Goal: Task Accomplishment & Management: Manage account settings

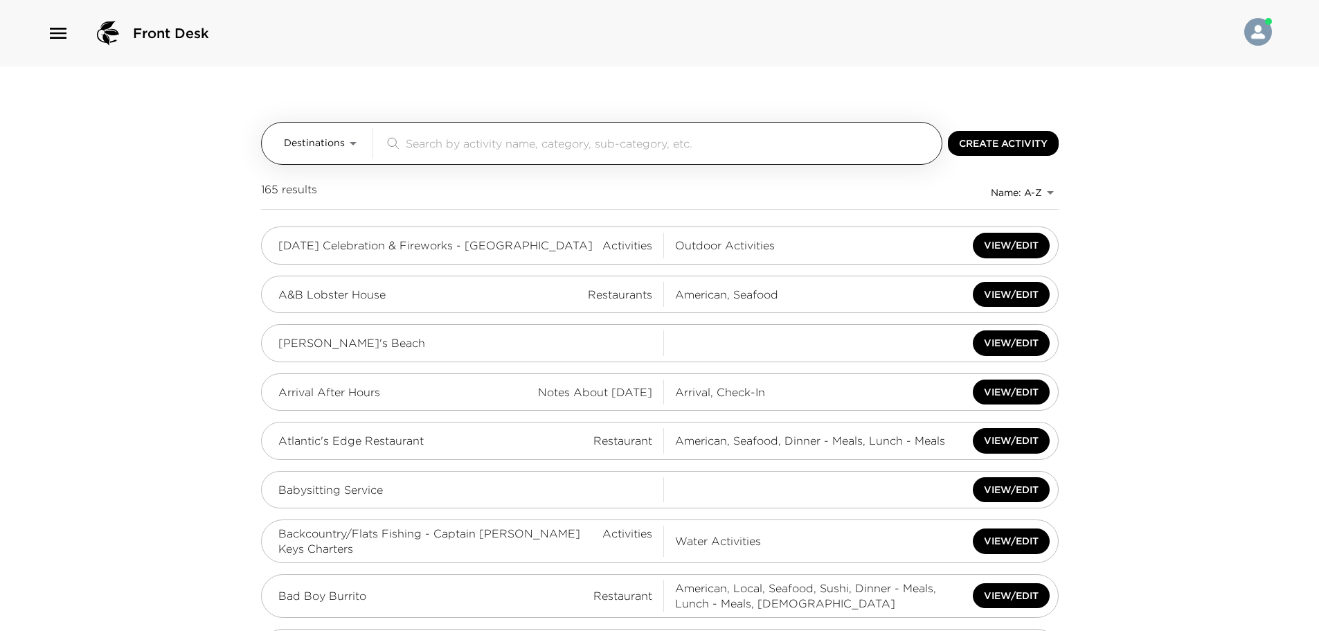
click at [339, 141] on span "Destinations" at bounding box center [314, 143] width 61 height 14
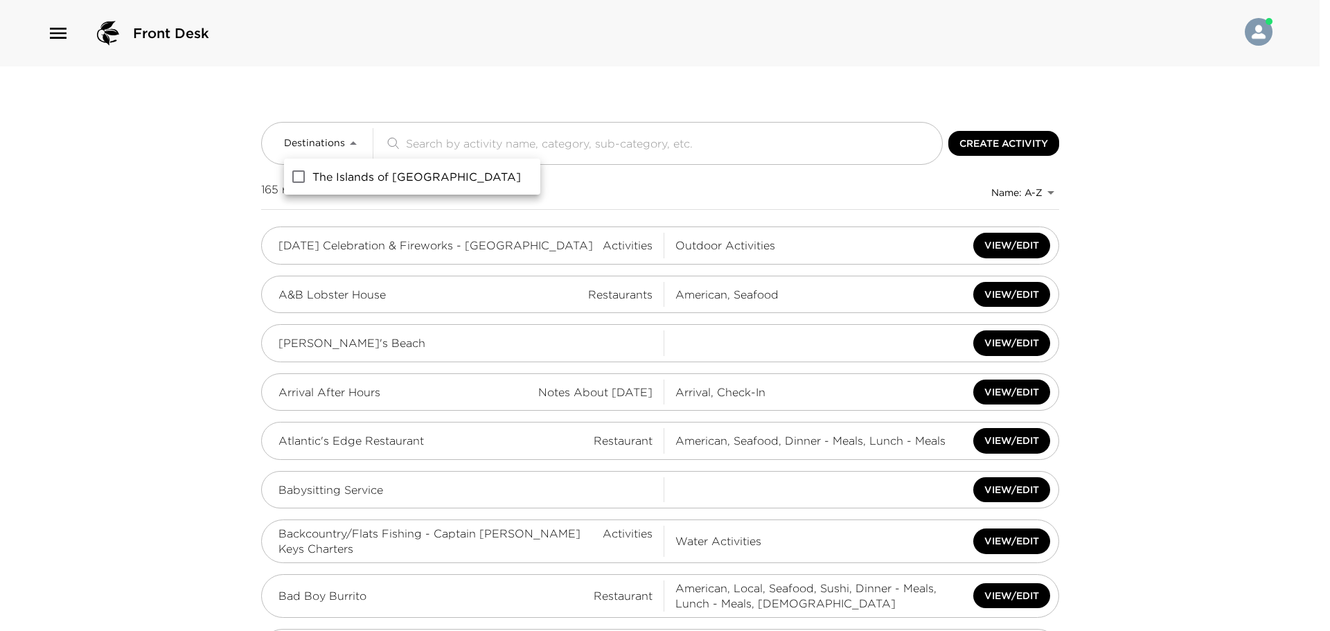
click at [64, 41] on div at bounding box center [665, 315] width 1330 height 631
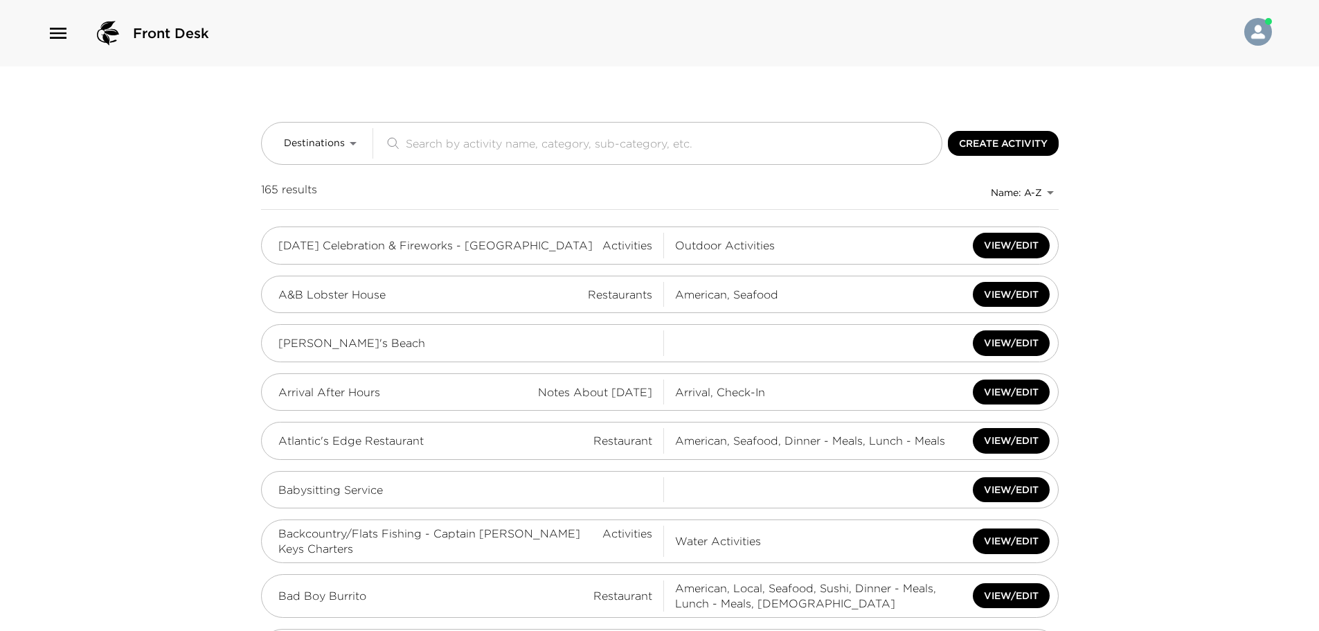
click at [61, 37] on icon "button" at bounding box center [58, 33] width 22 height 22
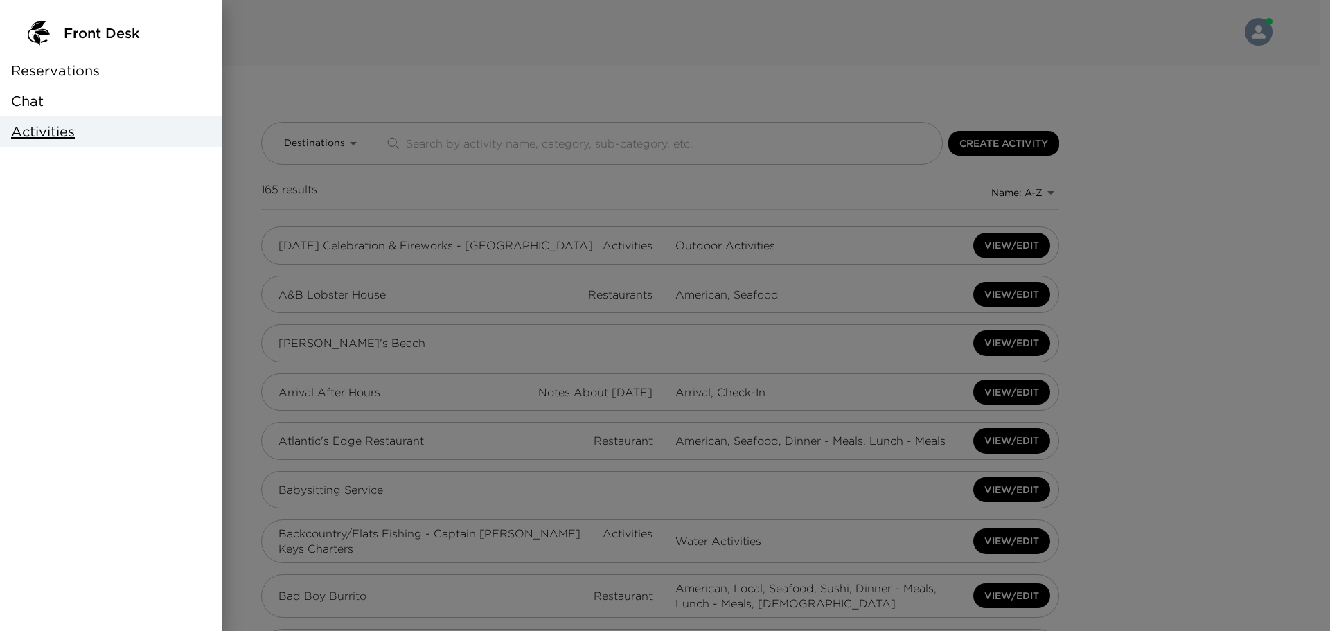
click at [76, 73] on span "Reservations" at bounding box center [55, 70] width 89 height 19
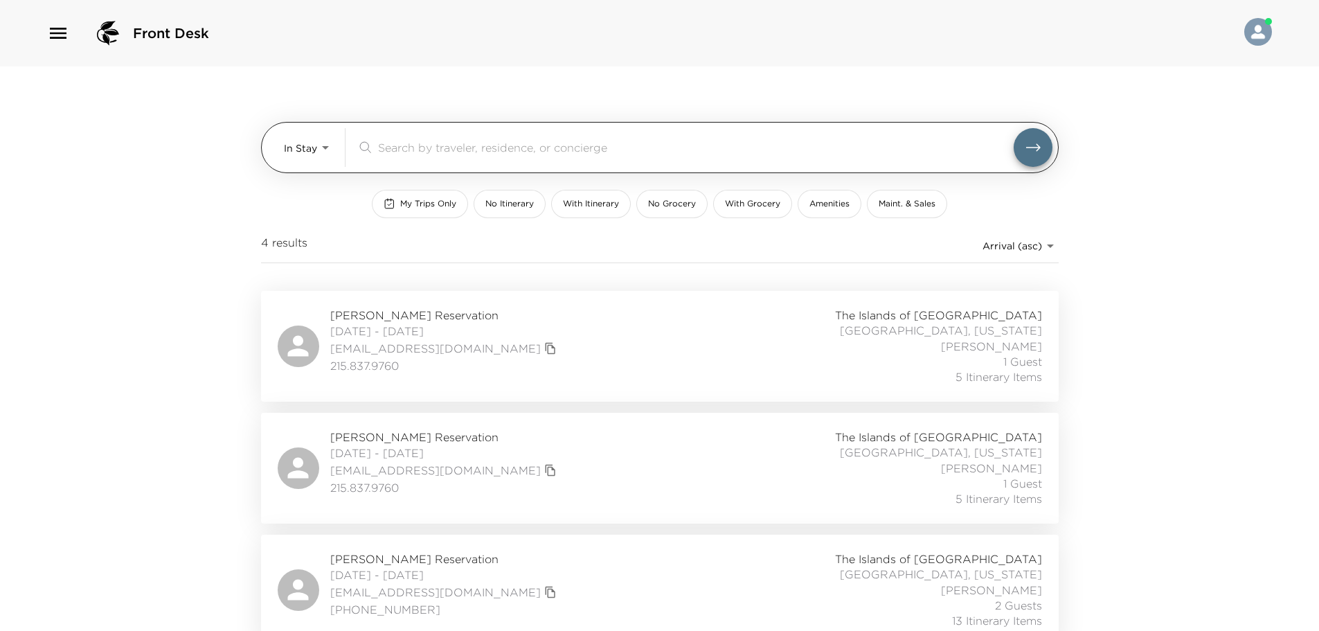
click at [310, 143] on body "Front Desk In Stay In-Stay ​ My Trips Only No Itinerary With Itinerary No Groce…" at bounding box center [659, 315] width 1319 height 631
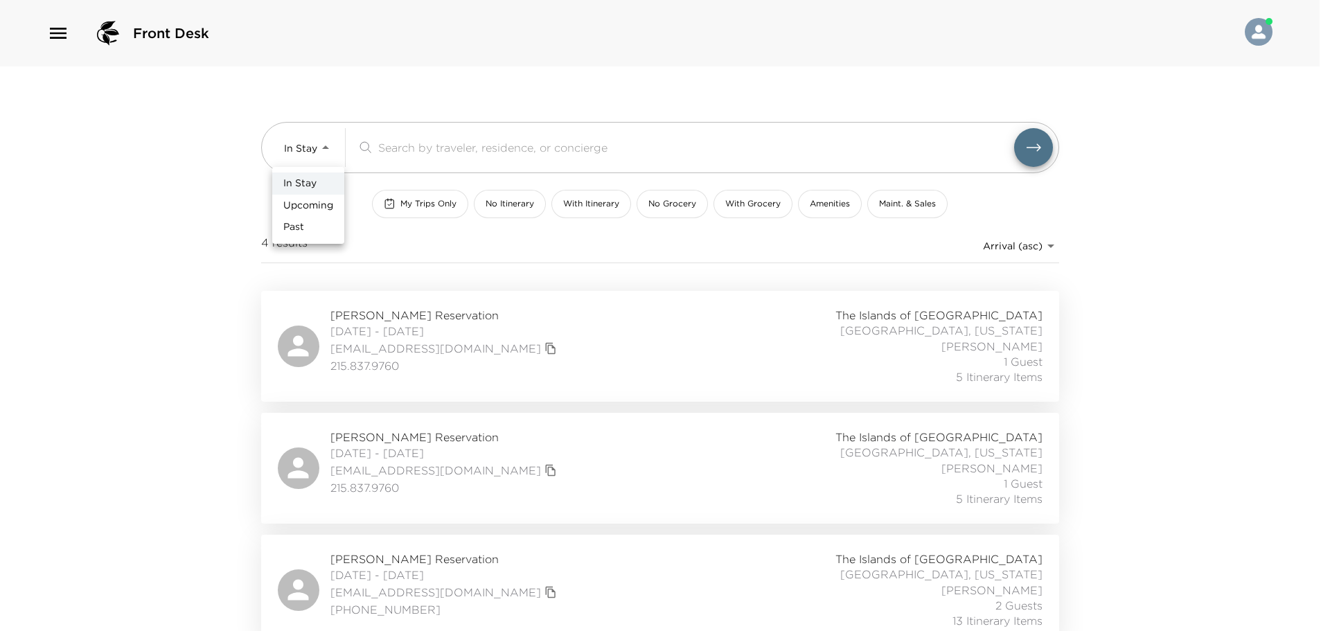
click at [319, 202] on span "Upcoming" at bounding box center [308, 206] width 50 height 14
type input "Upcoming"
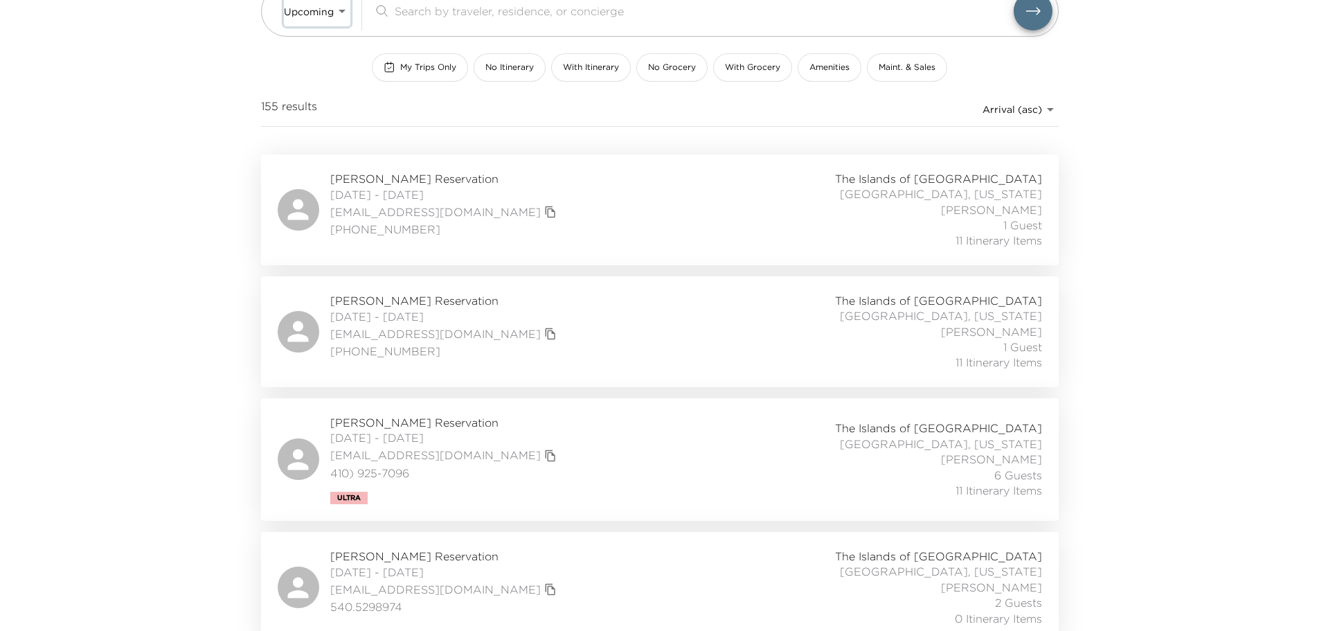
scroll to position [346, 0]
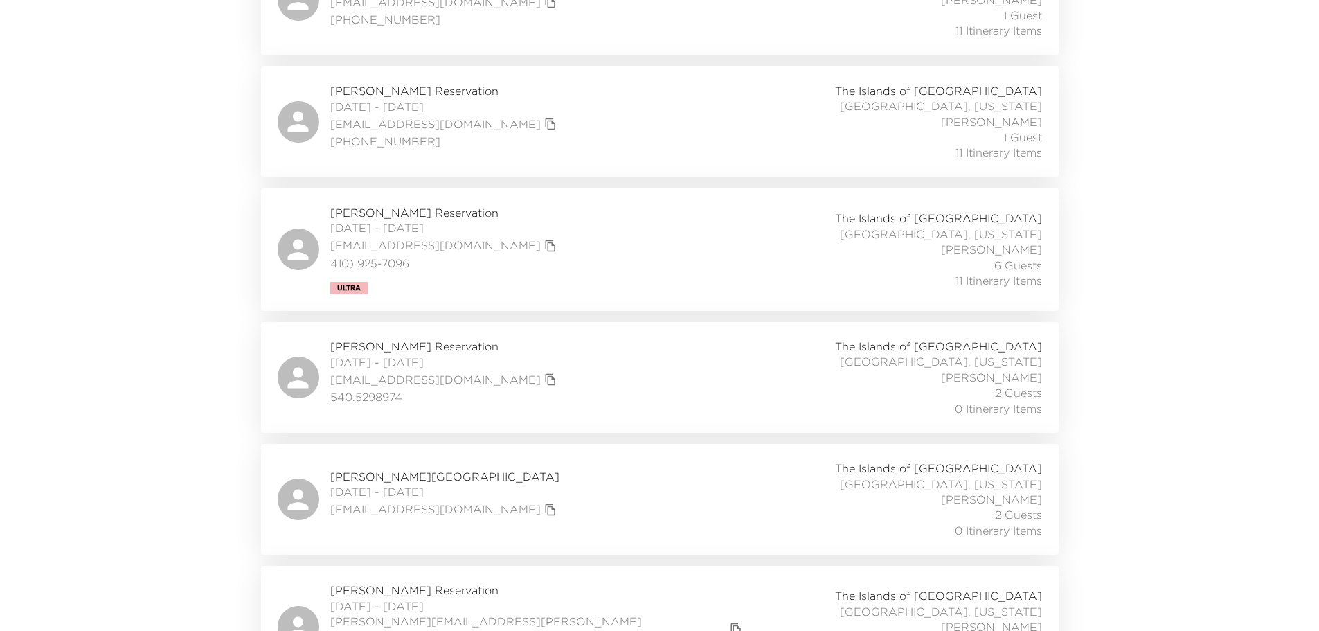
click at [568, 224] on div "Sarah Councill Reservation 09/04/2025 - 09/07/2025 sarahccouncill@gmail.com 410…" at bounding box center [660, 249] width 765 height 89
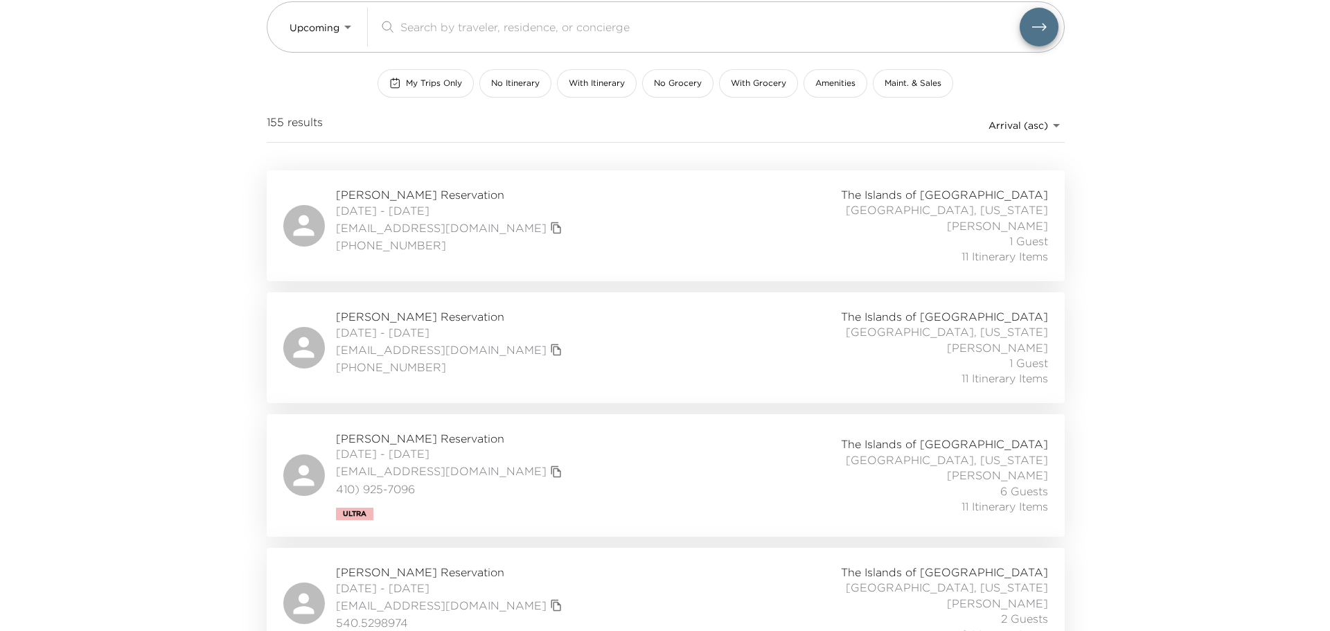
scroll to position [0, 0]
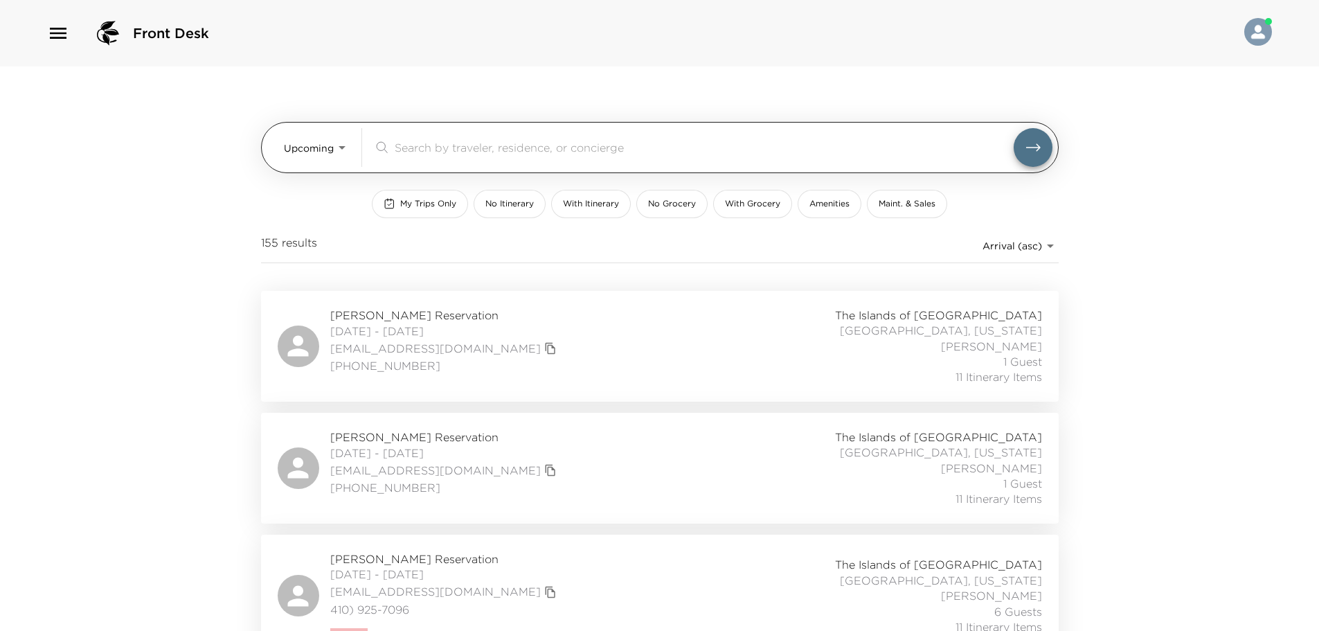
click at [478, 151] on input "search" at bounding box center [704, 147] width 619 height 16
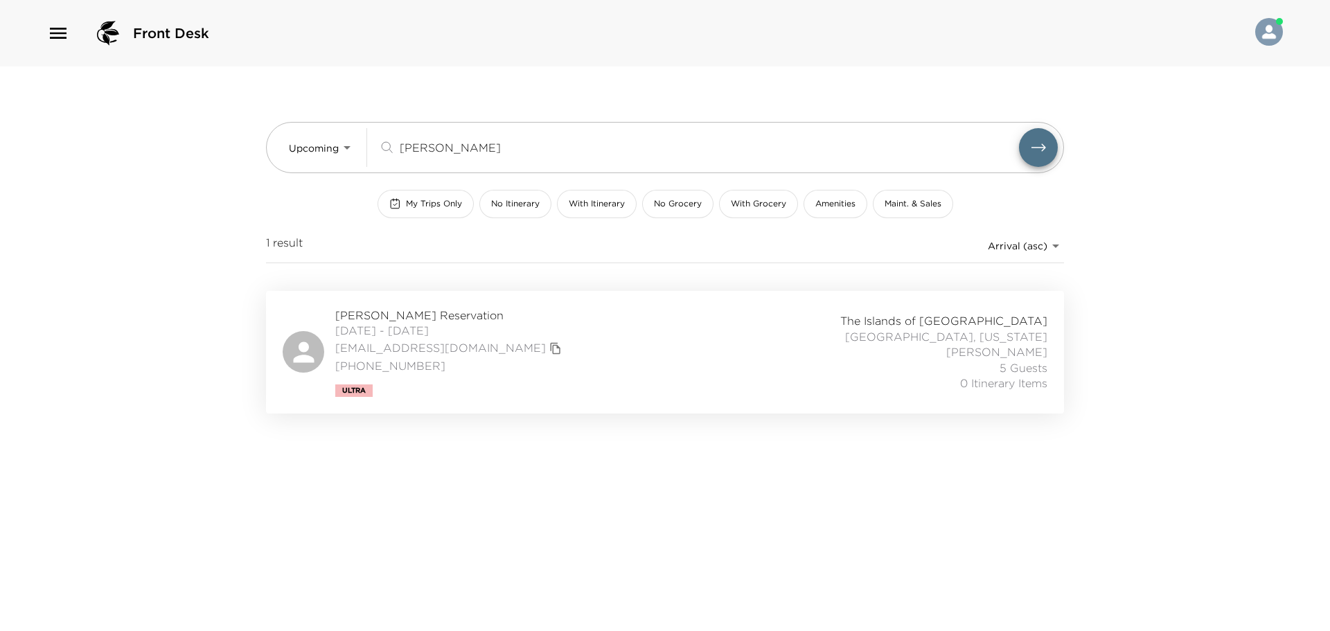
type input "william"
click at [549, 349] on icon "copy primary member email" at bounding box center [555, 348] width 12 height 12
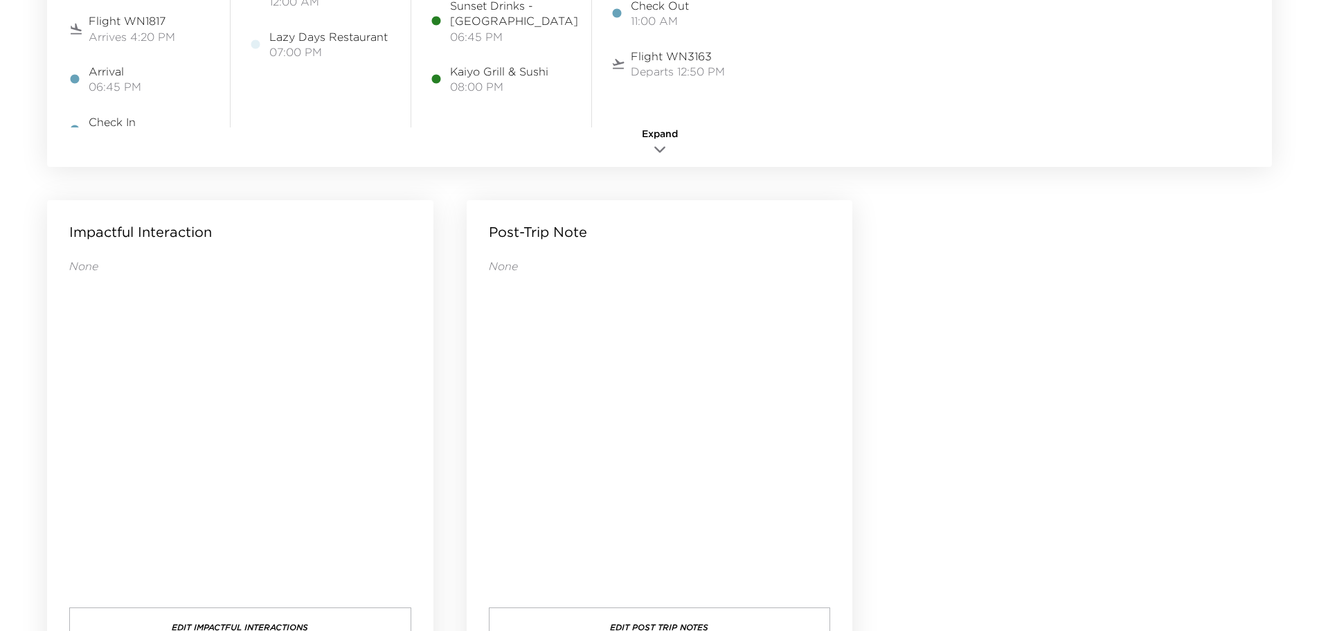
scroll to position [1039, 0]
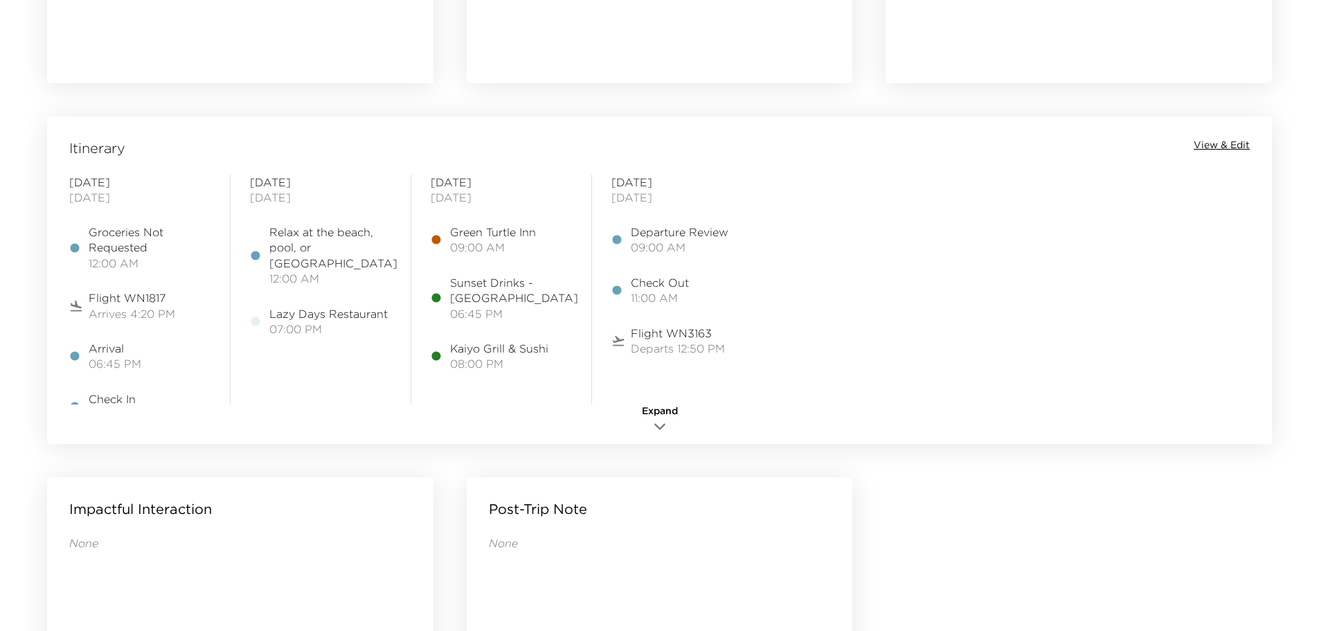
click at [650, 415] on span "Expand" at bounding box center [660, 411] width 36 height 14
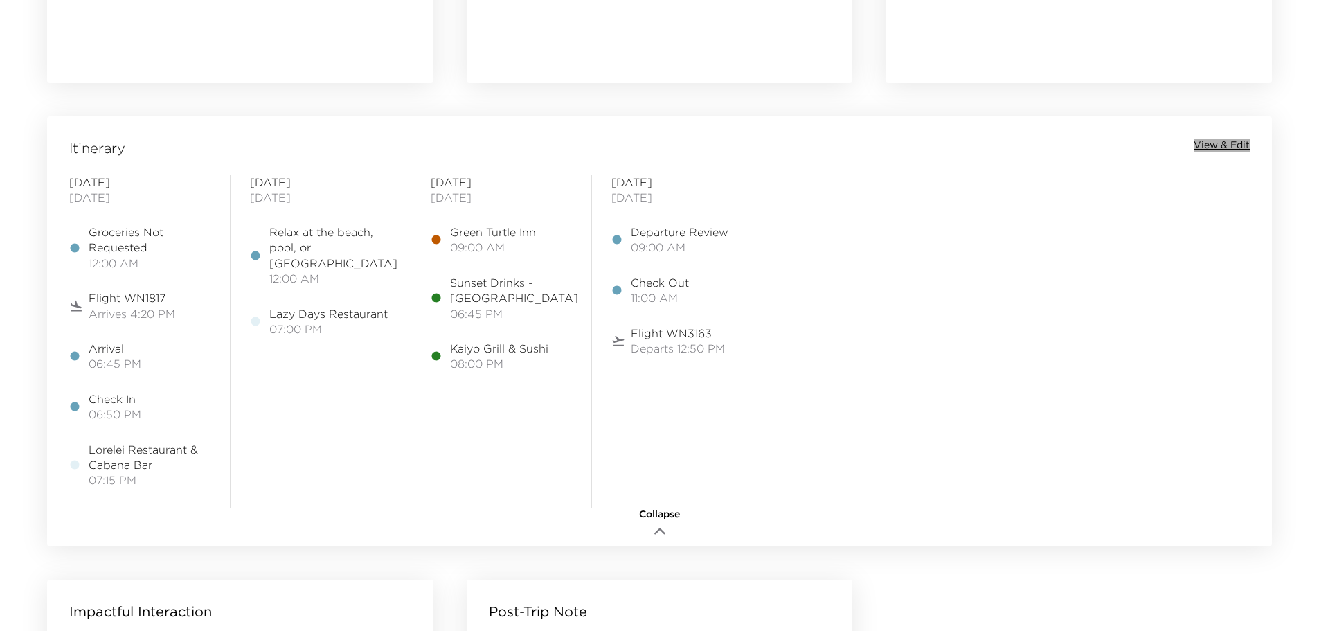
click at [1243, 147] on span "View & Edit" at bounding box center [1222, 146] width 56 height 14
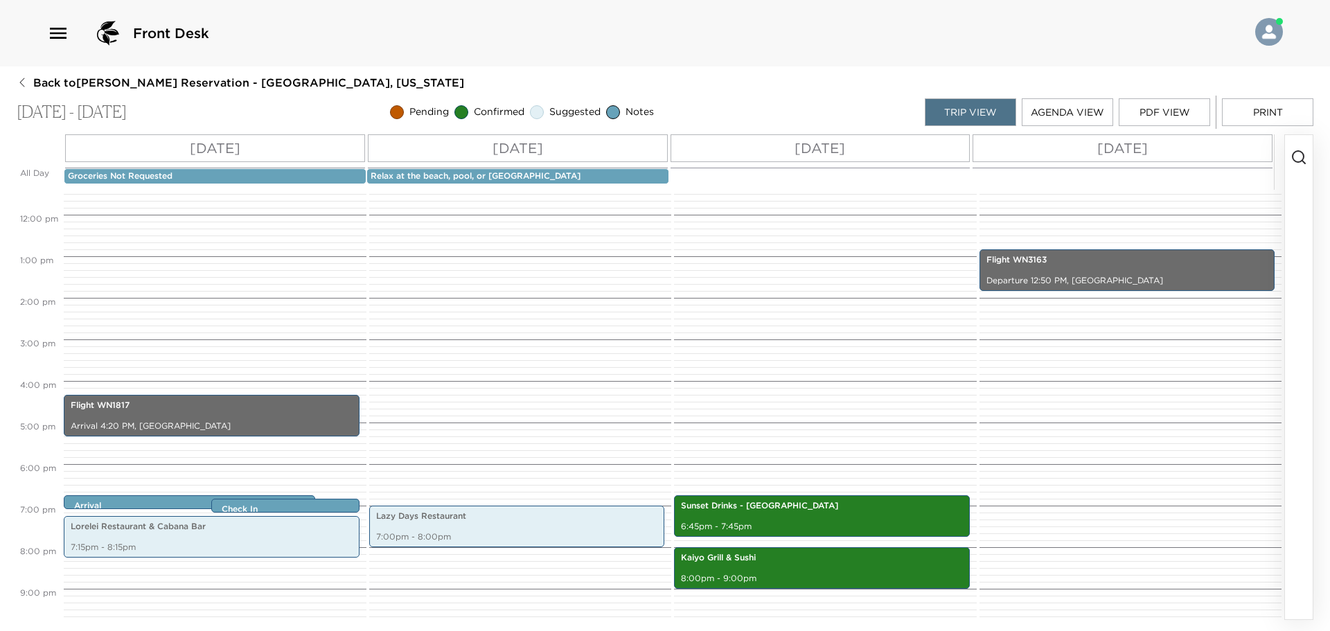
scroll to position [569, 0]
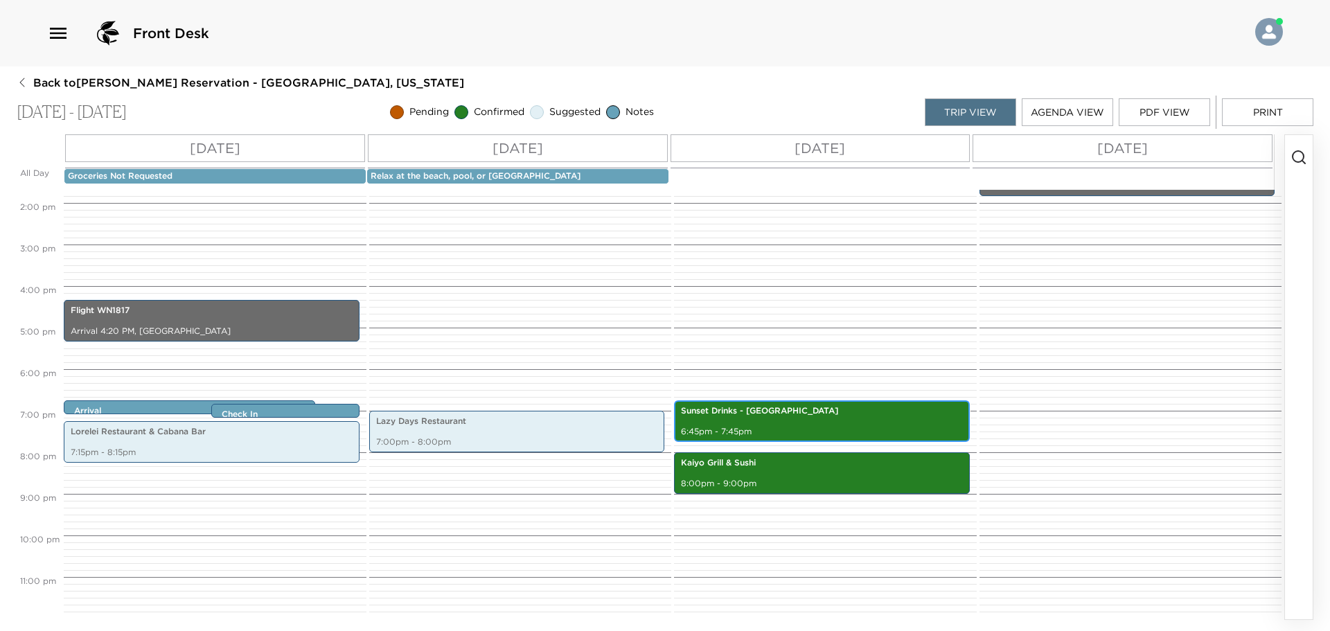
click at [740, 420] on div "Sunset Drinks - [GEOGRAPHIC_DATA] 6:45pm - 7:45pm" at bounding box center [821, 420] width 287 height 37
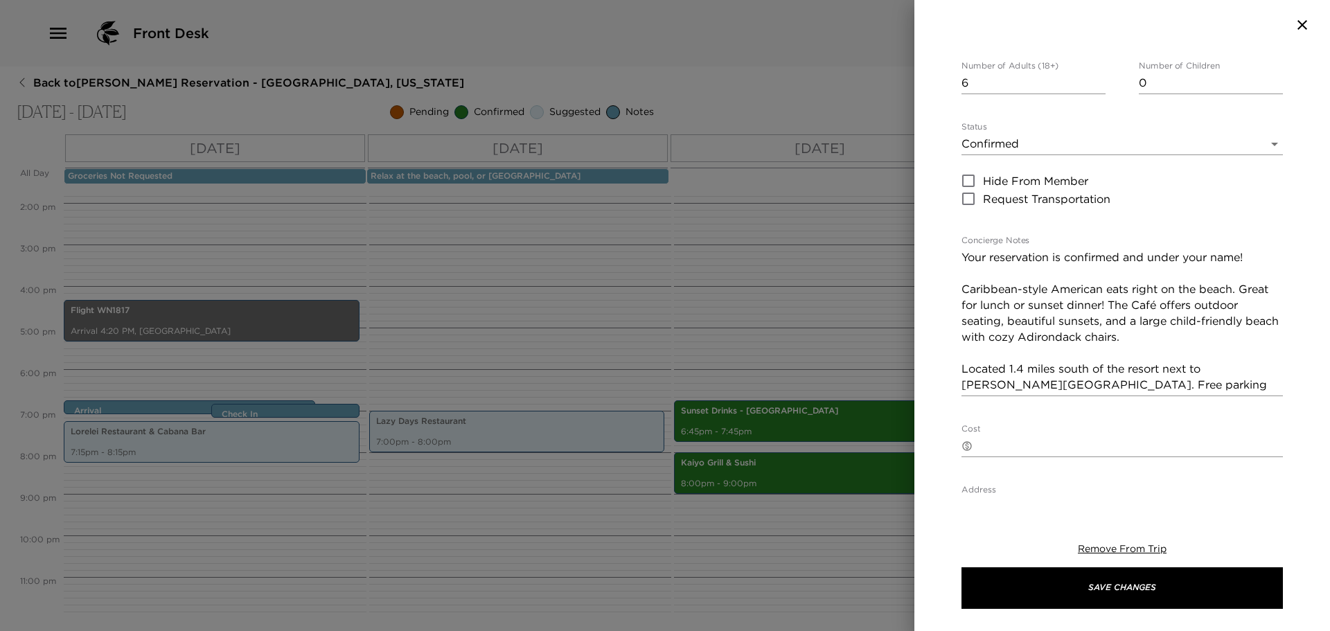
scroll to position [0, 0]
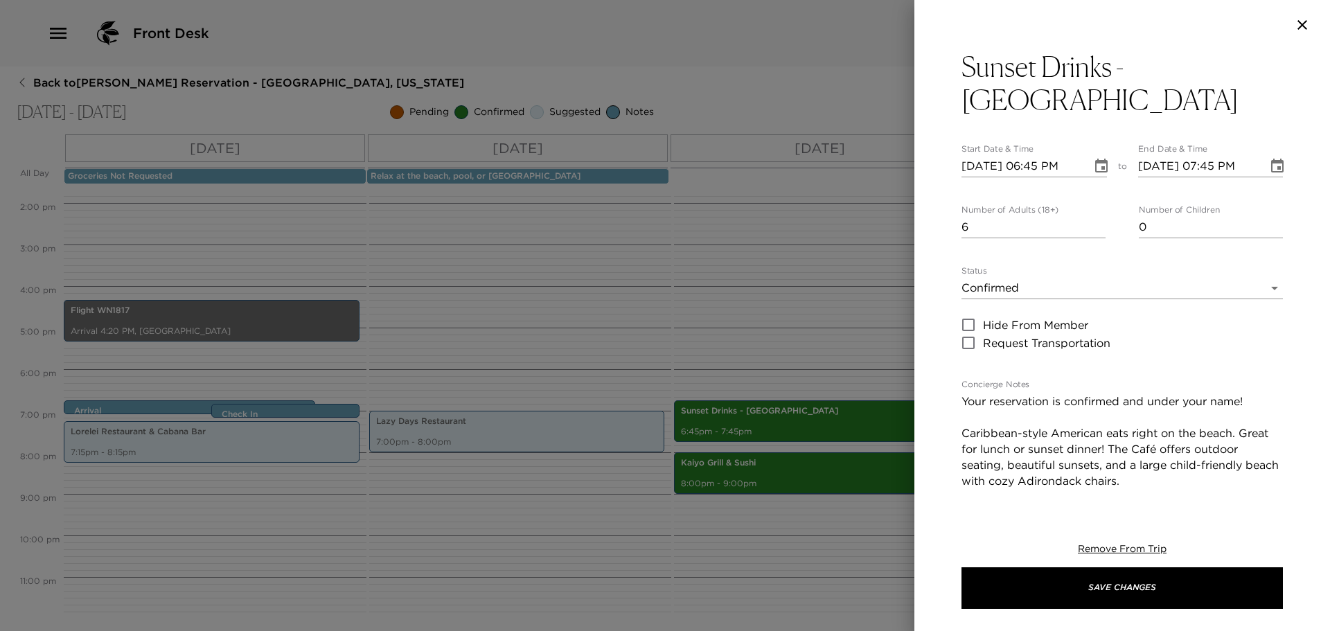
click at [765, 314] on div at bounding box center [665, 315] width 1330 height 631
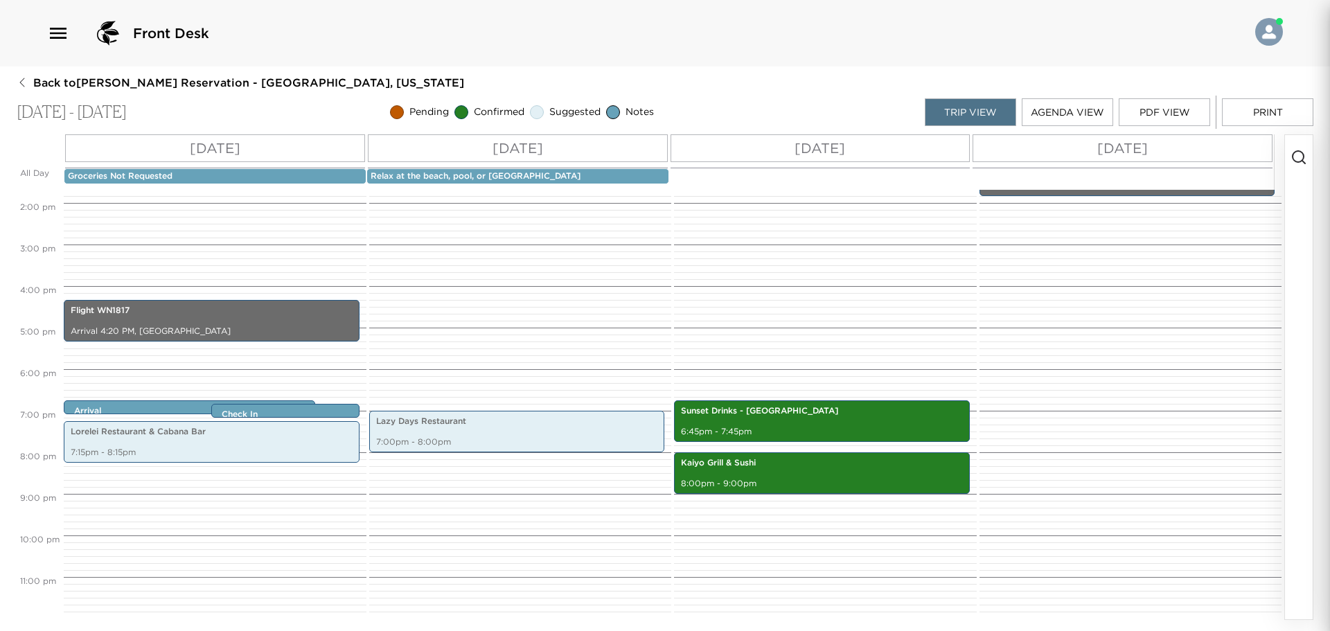
click at [765, 314] on div at bounding box center [665, 315] width 1330 height 631
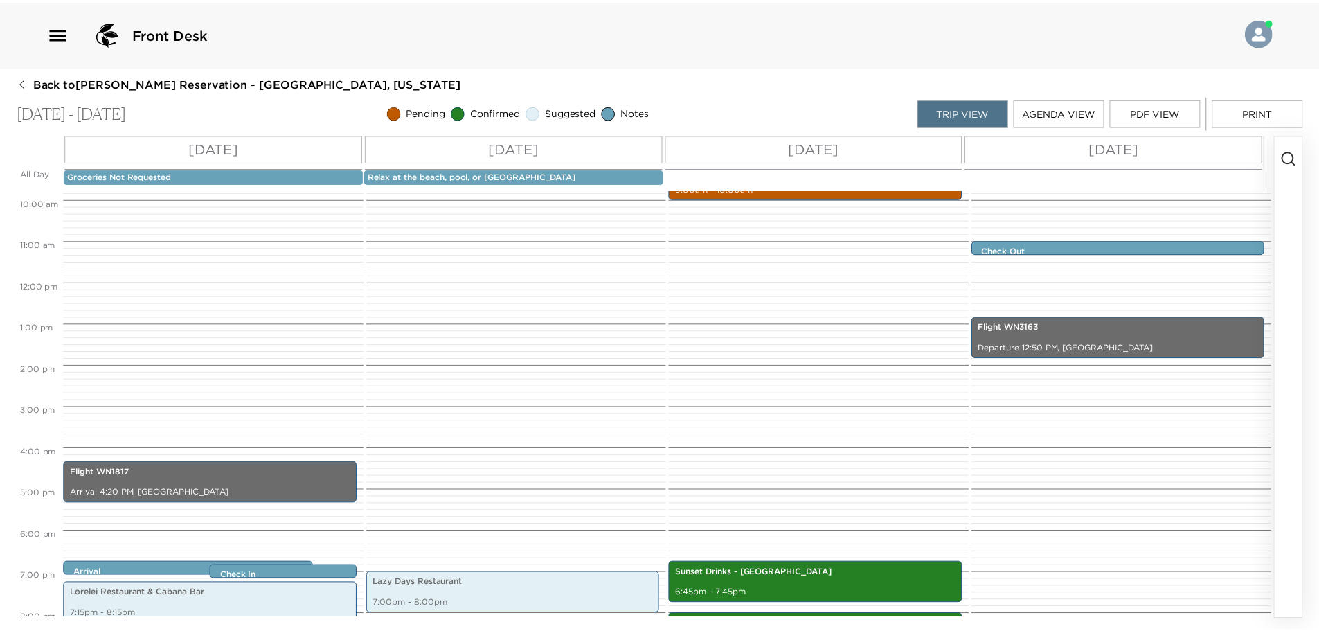
scroll to position [569, 0]
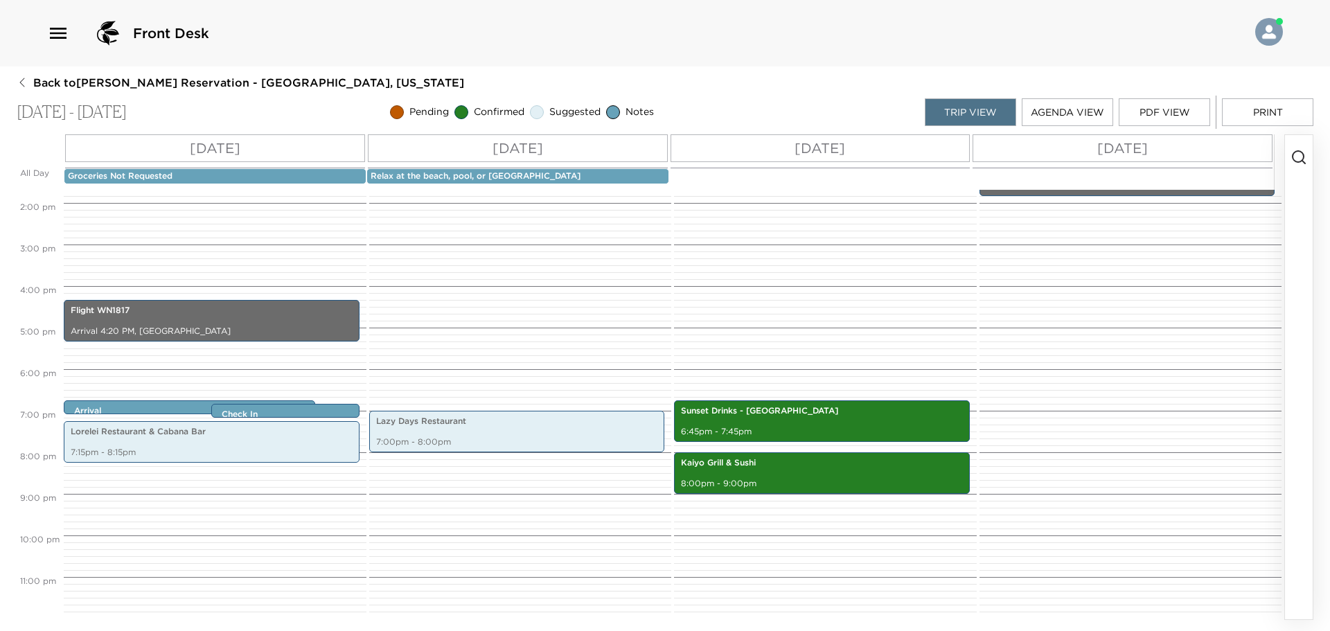
click at [57, 75] on span "Back to [PERSON_NAME] Reservation - [GEOGRAPHIC_DATA], [US_STATE]" at bounding box center [248, 82] width 431 height 15
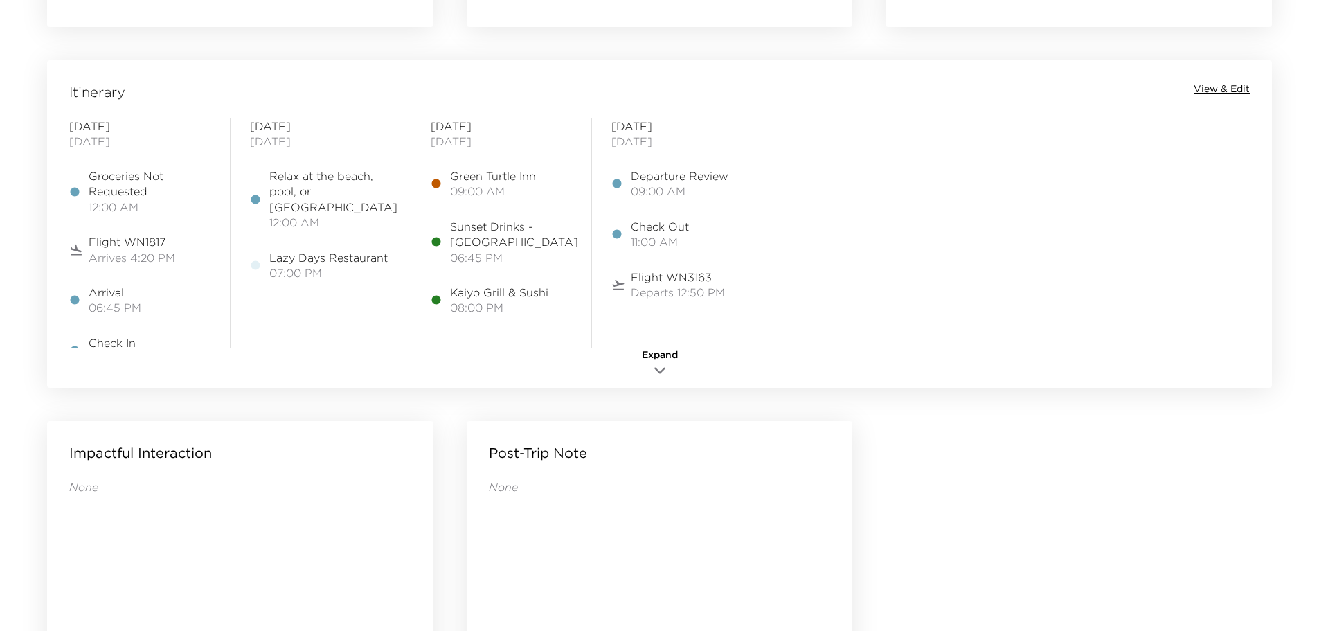
click at [1231, 85] on span "View & Edit" at bounding box center [1222, 89] width 56 height 14
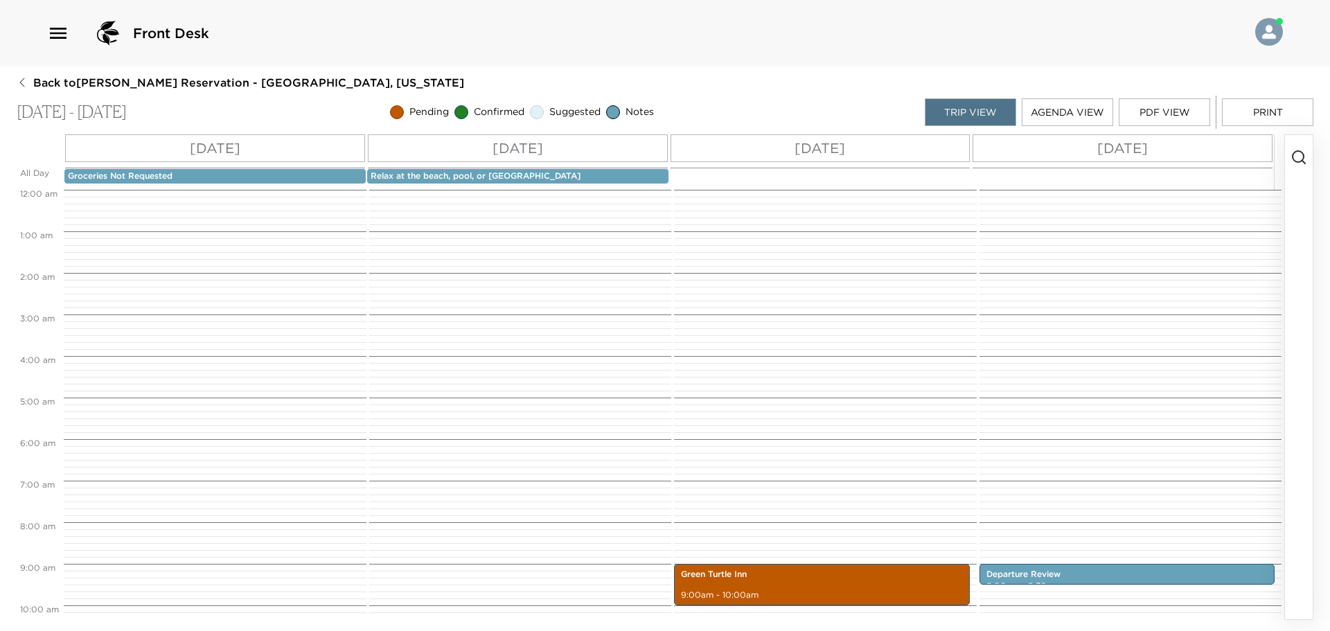
scroll to position [374, 0]
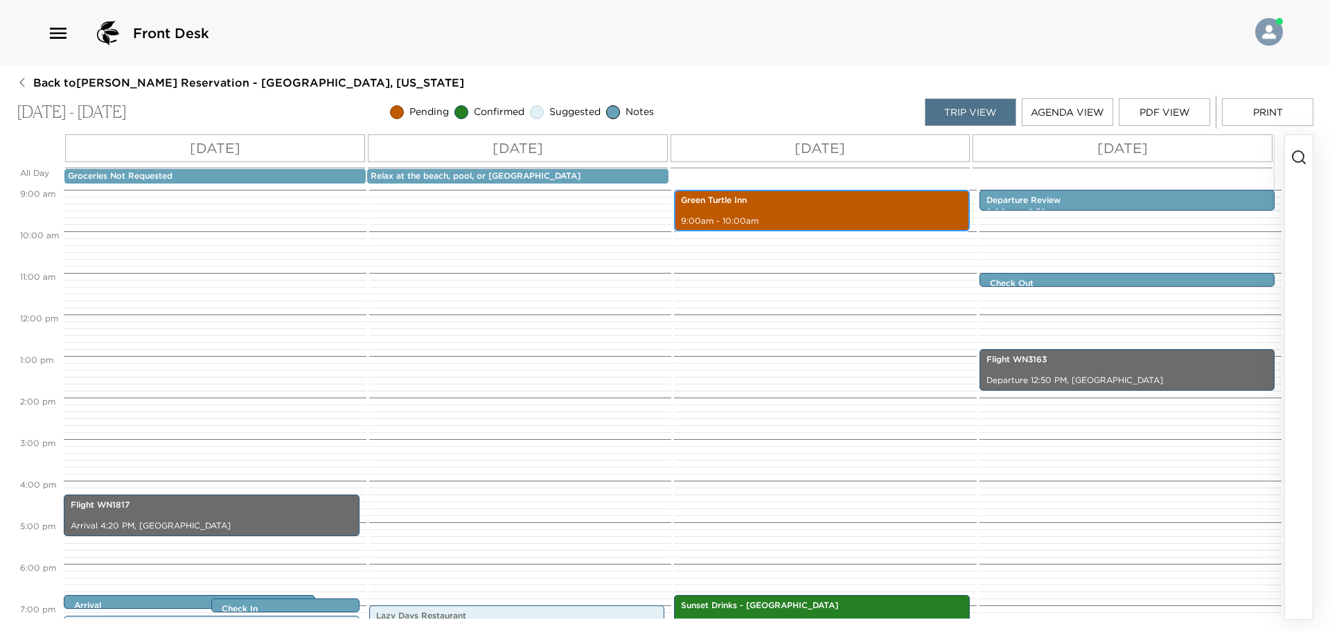
click at [740, 222] on p "9:00am - 10:00am" at bounding box center [822, 221] width 282 height 12
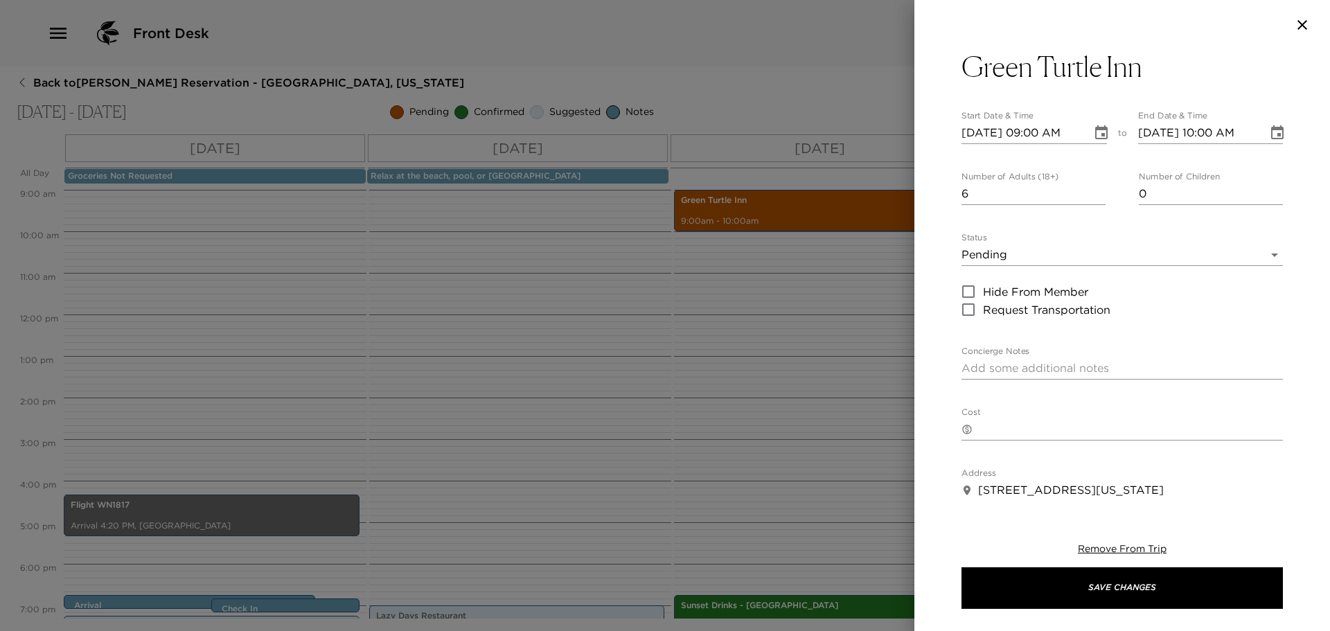
click at [1047, 252] on body "Front Desk Back to [PERSON_NAME] Reservation - [GEOGRAPHIC_DATA], [US_STATE] [D…" at bounding box center [665, 315] width 1330 height 631
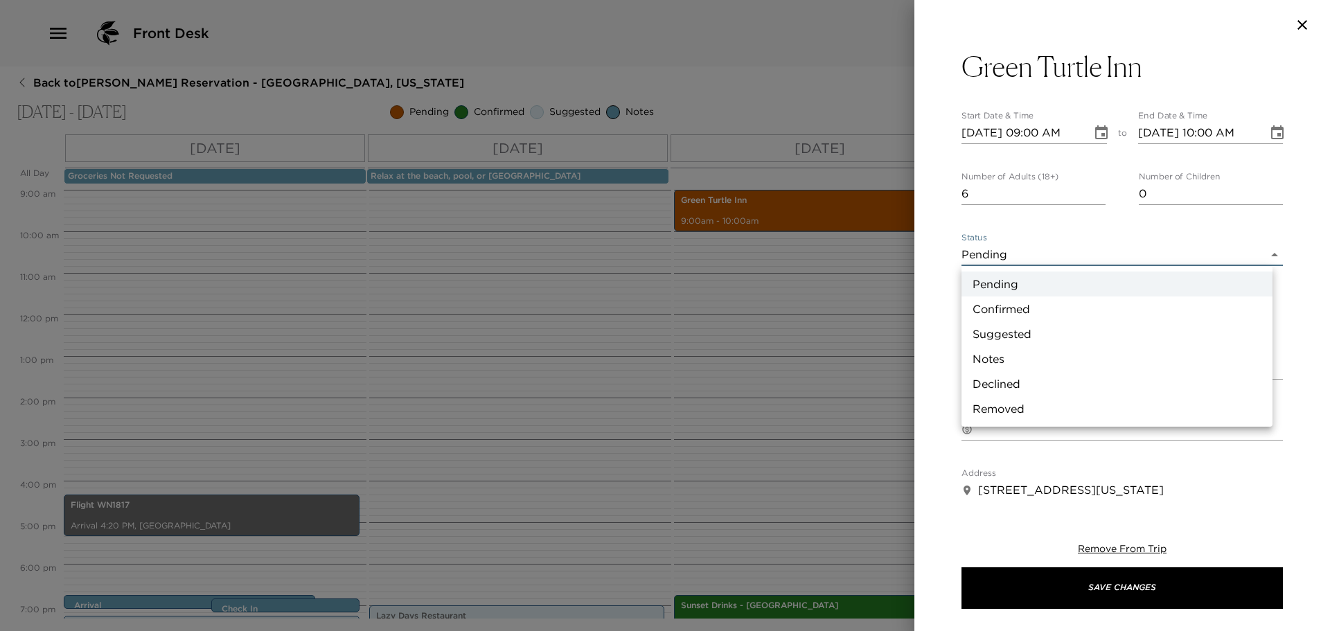
click at [1012, 309] on li "Confirmed" at bounding box center [1116, 308] width 311 height 25
type input "Confirmed"
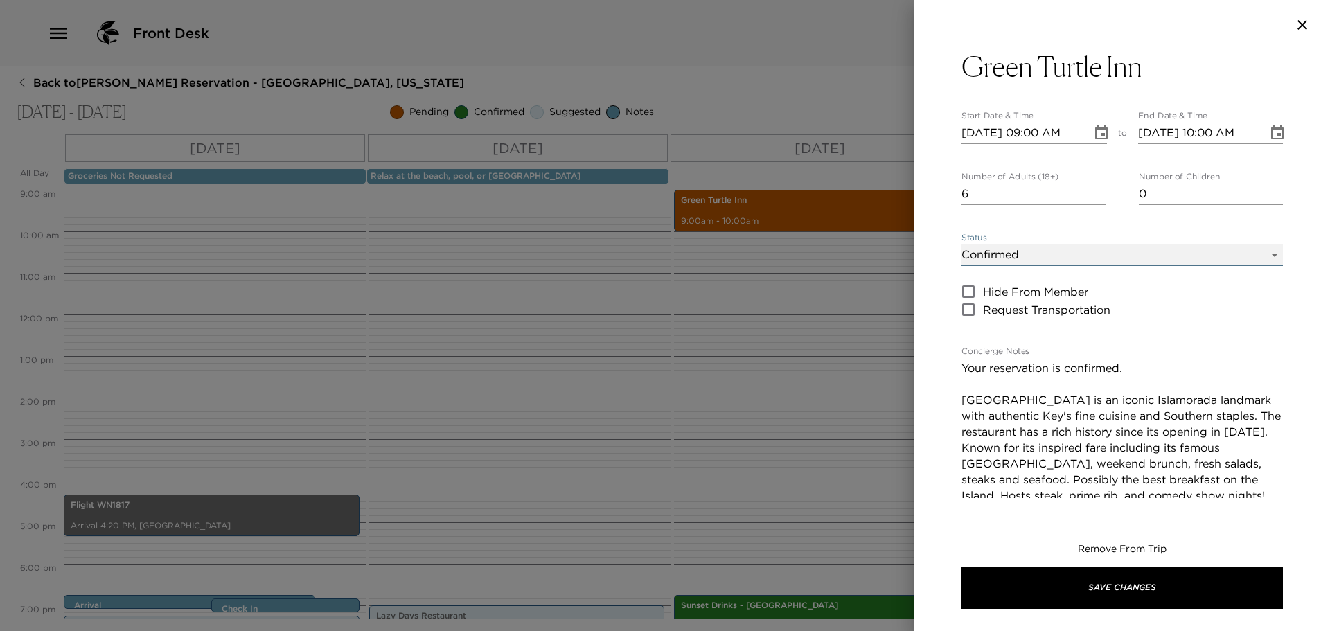
scroll to position [208, 0]
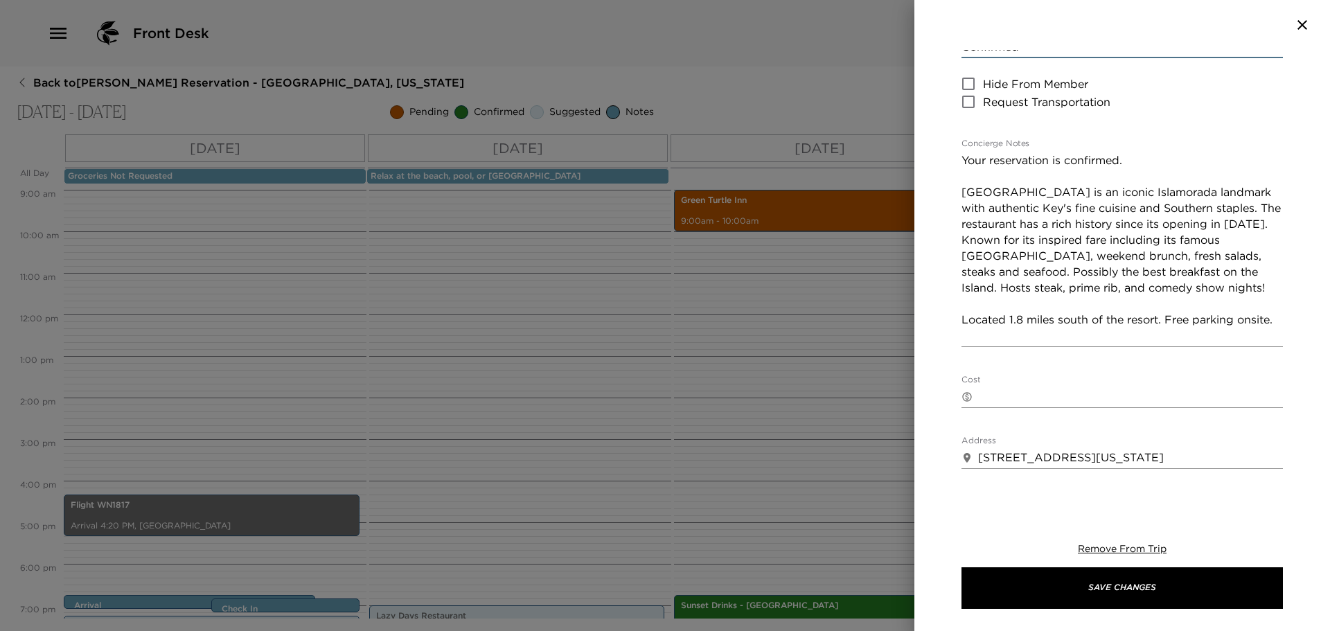
click at [986, 163] on textarea "Your reservation is confirmed. [GEOGRAPHIC_DATA] is an iconic Islamorada landma…" at bounding box center [1121, 247] width 321 height 191
click at [1202, 164] on textarea "Your breakfast reservation is confirmed. [GEOGRAPHIC_DATA] is an iconic Islamor…" at bounding box center [1121, 247] width 321 height 191
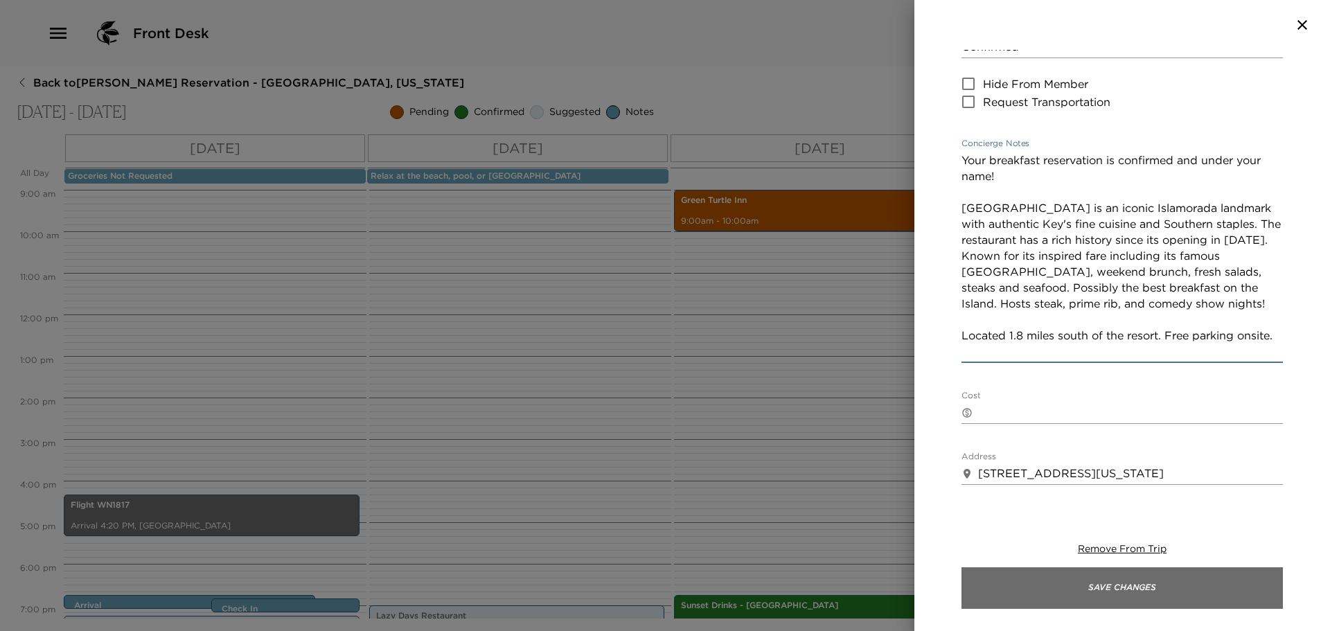
type textarea "Your breakfast reservation is confirmed and under your name! [GEOGRAPHIC_DATA] …"
click at [1099, 594] on button "Save Changes" at bounding box center [1121, 588] width 321 height 42
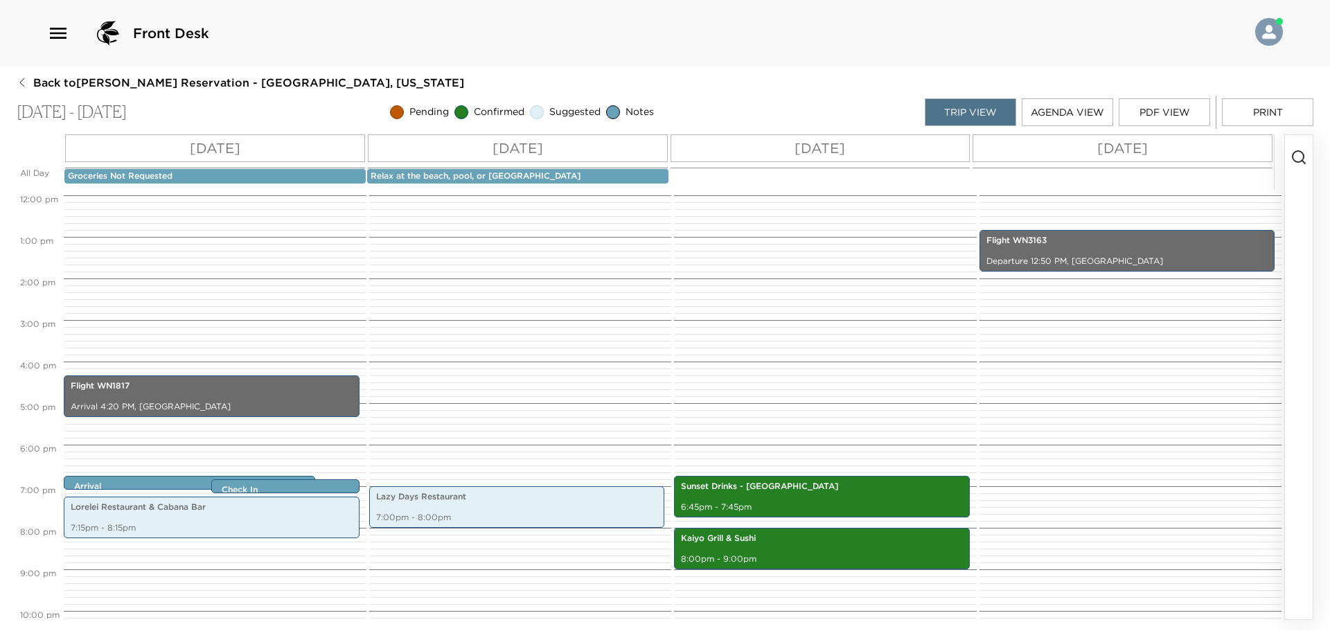
scroll to position [569, 0]
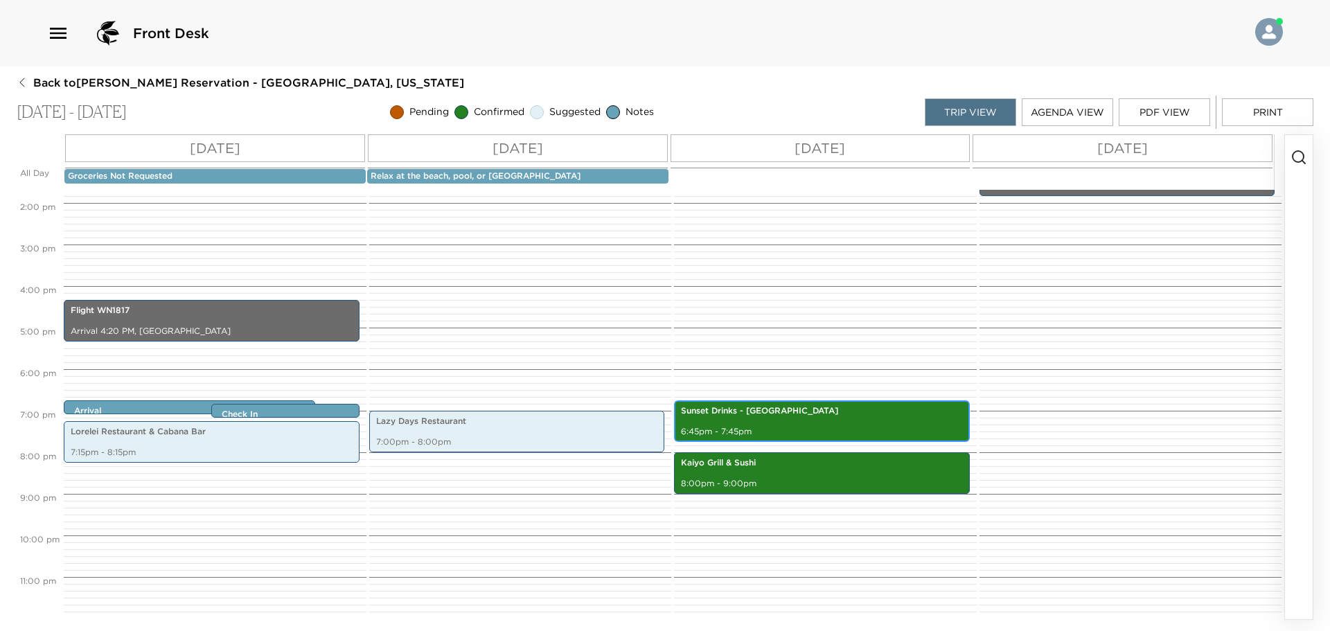
click at [784, 429] on p "6:45pm - 7:45pm" at bounding box center [822, 432] width 282 height 12
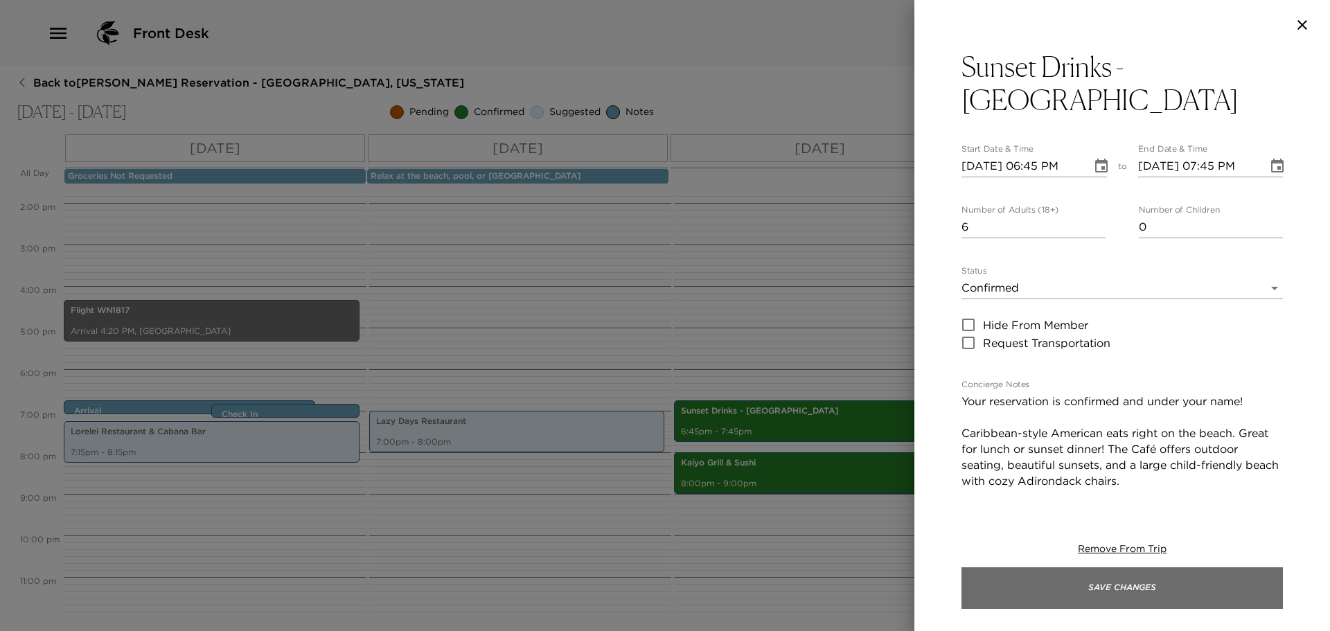
click at [1172, 594] on button "Save Changes" at bounding box center [1121, 588] width 321 height 42
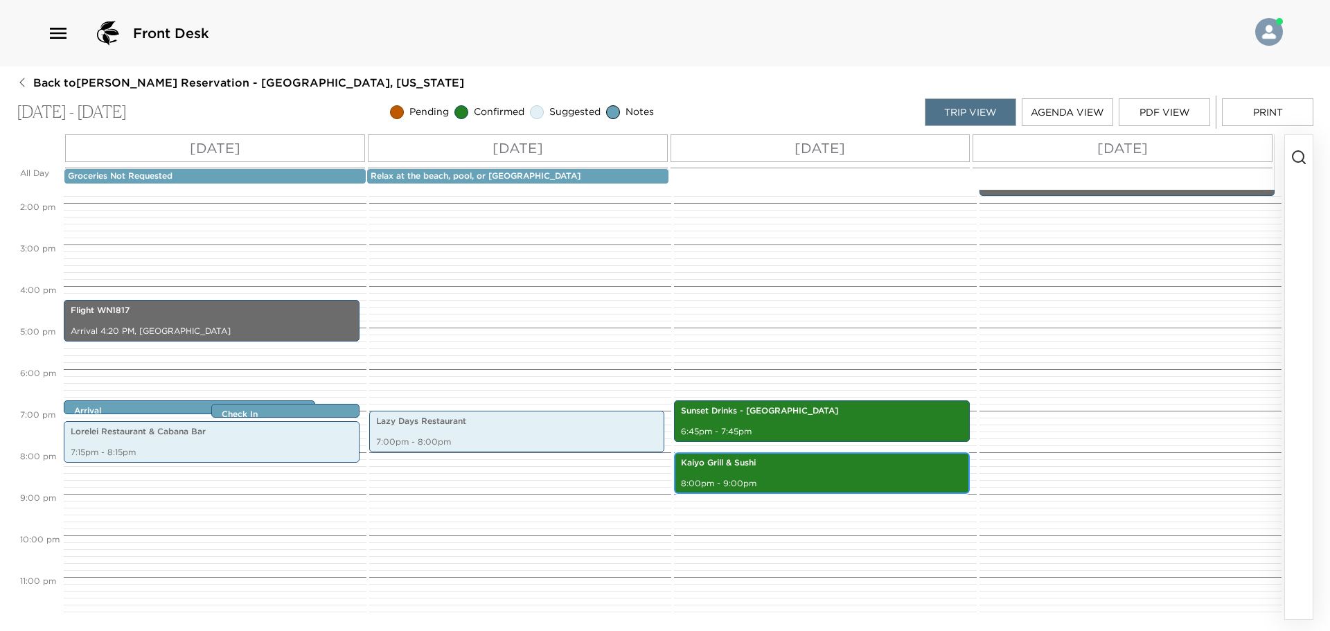
click at [780, 475] on div "[PERSON_NAME] & [PERSON_NAME] 8:00pm - 9:00pm" at bounding box center [821, 472] width 287 height 37
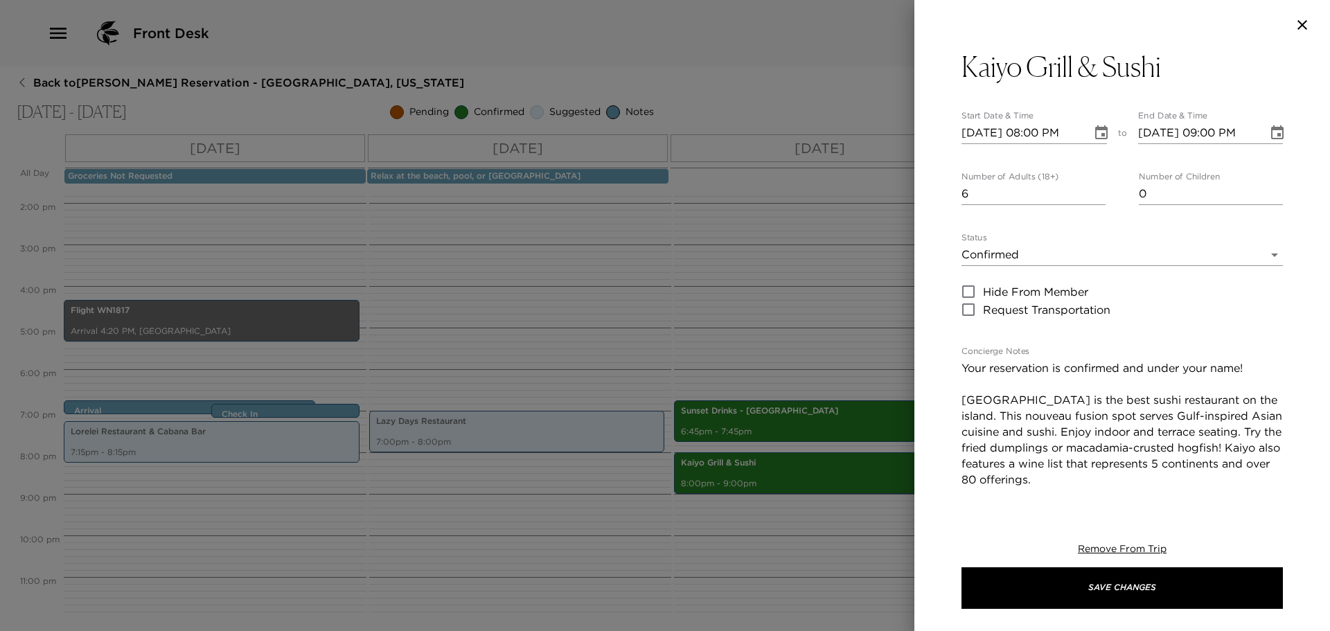
click at [1168, 386] on textarea "Your reservation is confirmed and under your name! [GEOGRAPHIC_DATA] is the bes…" at bounding box center [1121, 447] width 321 height 175
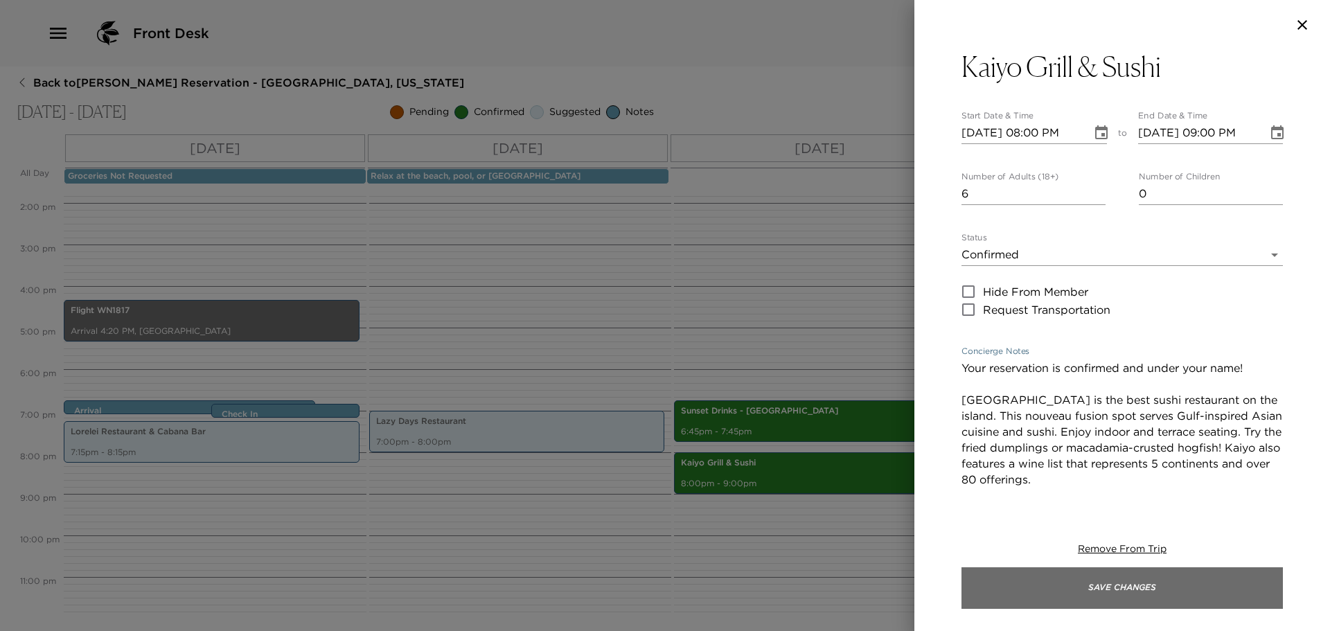
click at [1117, 597] on button "Save Changes" at bounding box center [1121, 588] width 321 height 42
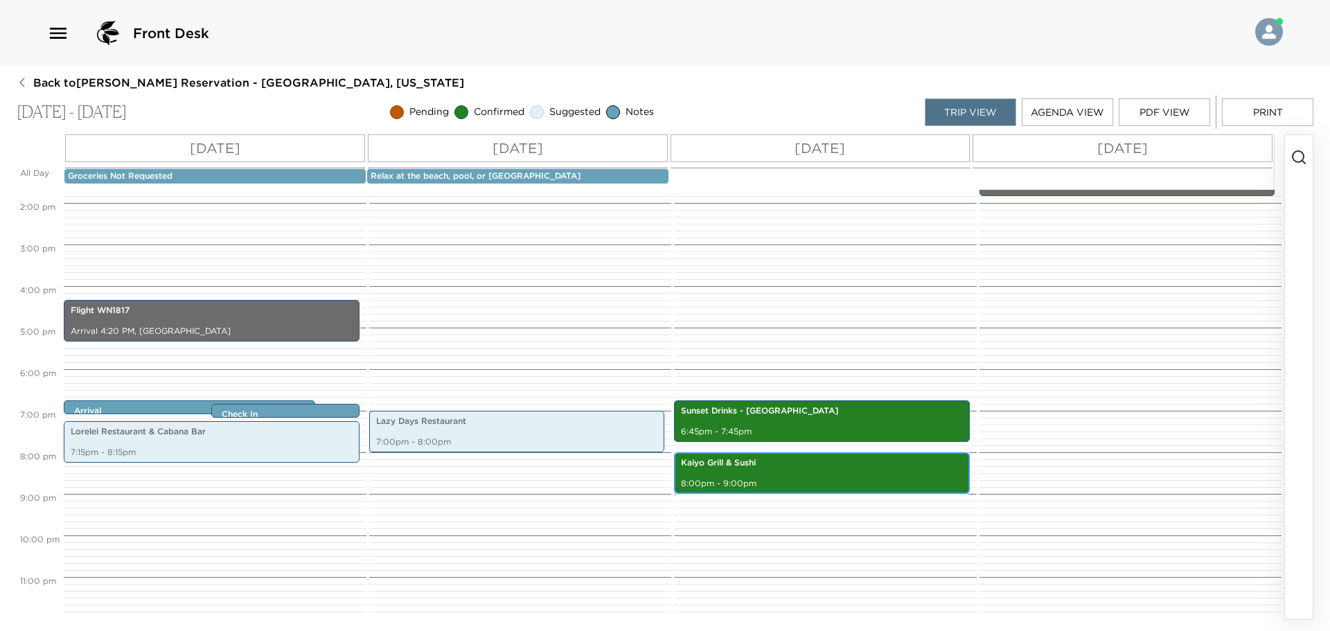
click at [736, 465] on p "Kaiyo Grill & Sushi" at bounding box center [822, 463] width 282 height 12
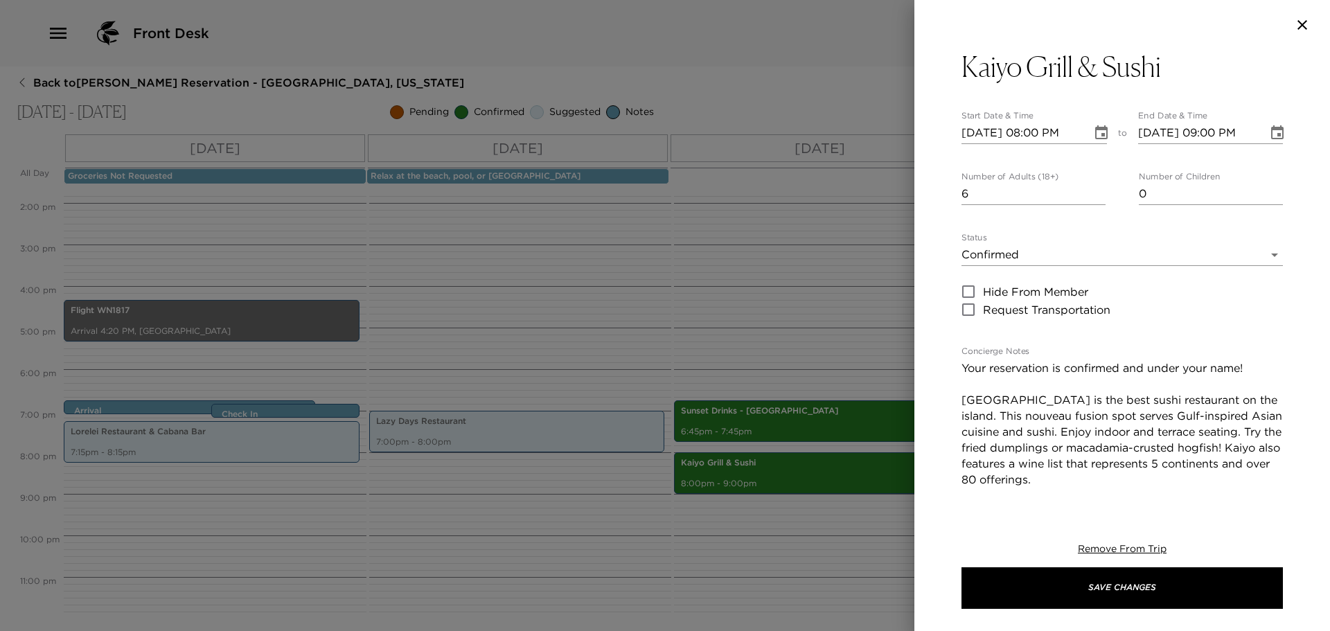
click at [729, 415] on div at bounding box center [665, 315] width 1330 height 631
